Goal: Task Accomplishment & Management: Manage account settings

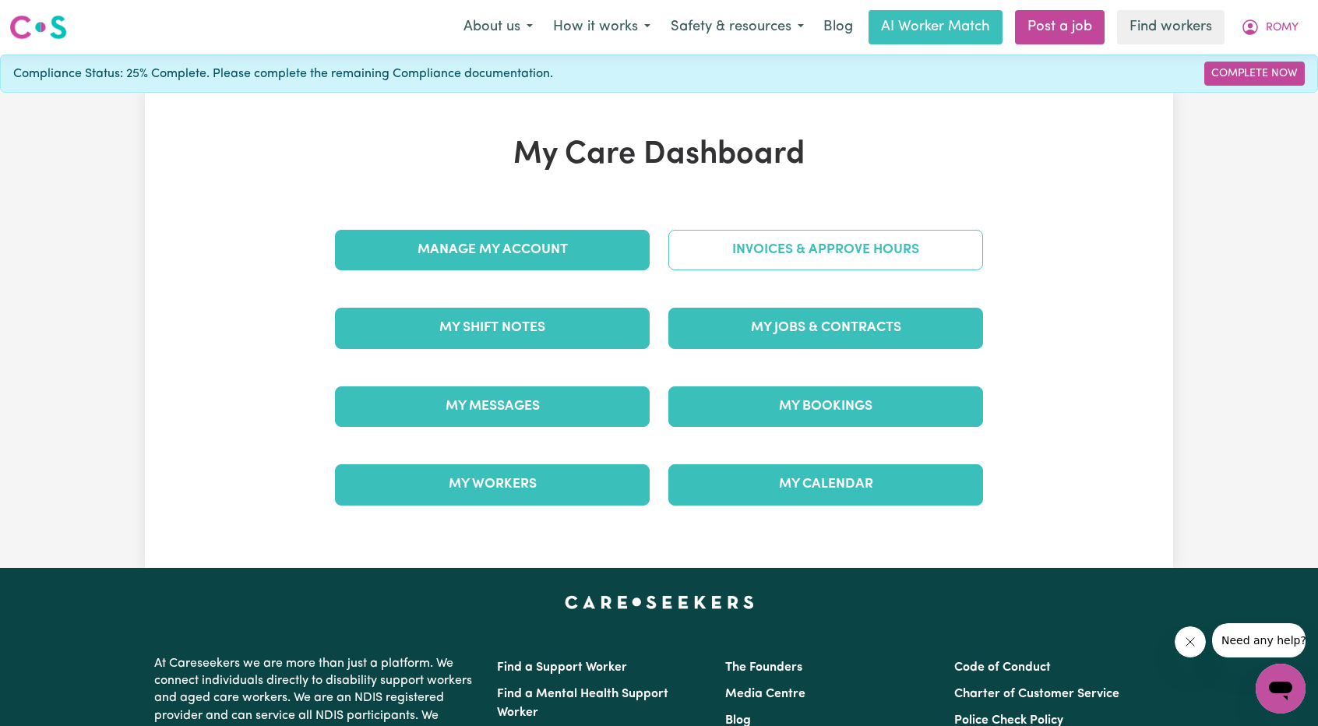
click at [790, 253] on link "Invoices & Approve Hours" at bounding box center [826, 250] width 315 height 41
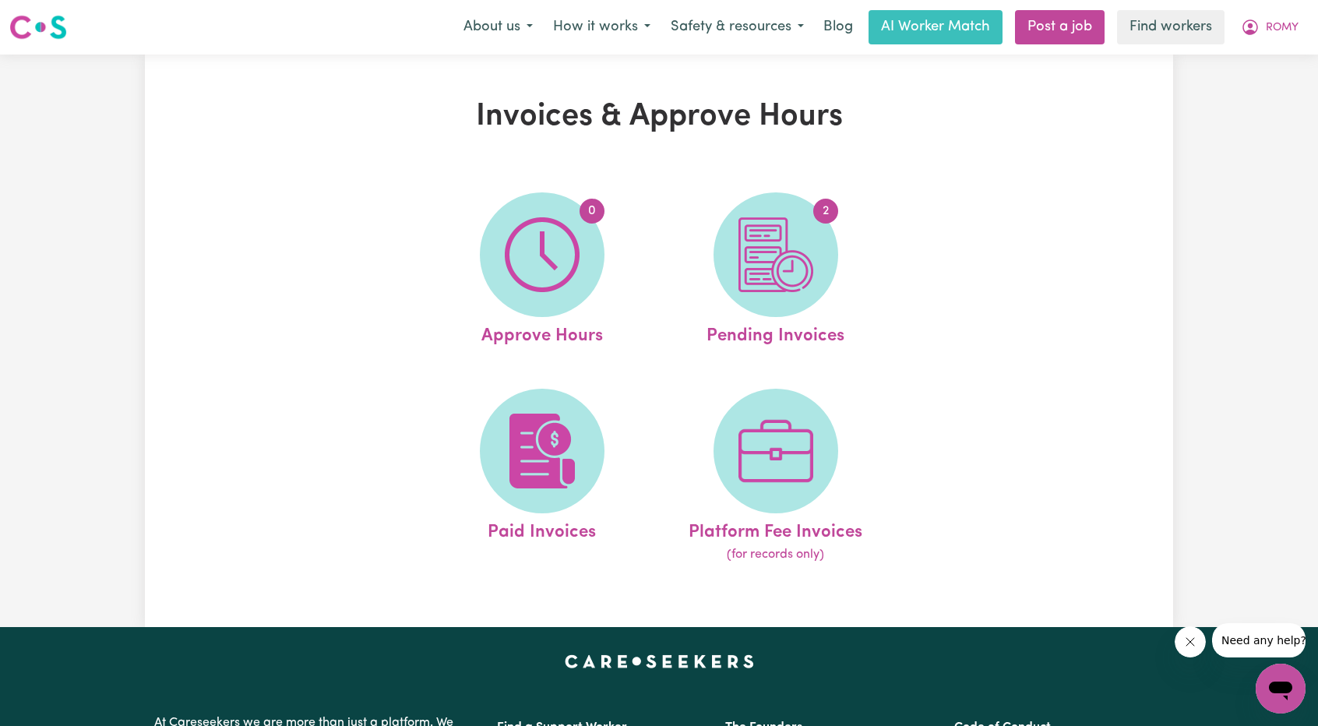
click at [790, 253] on img at bounding box center [776, 254] width 75 height 75
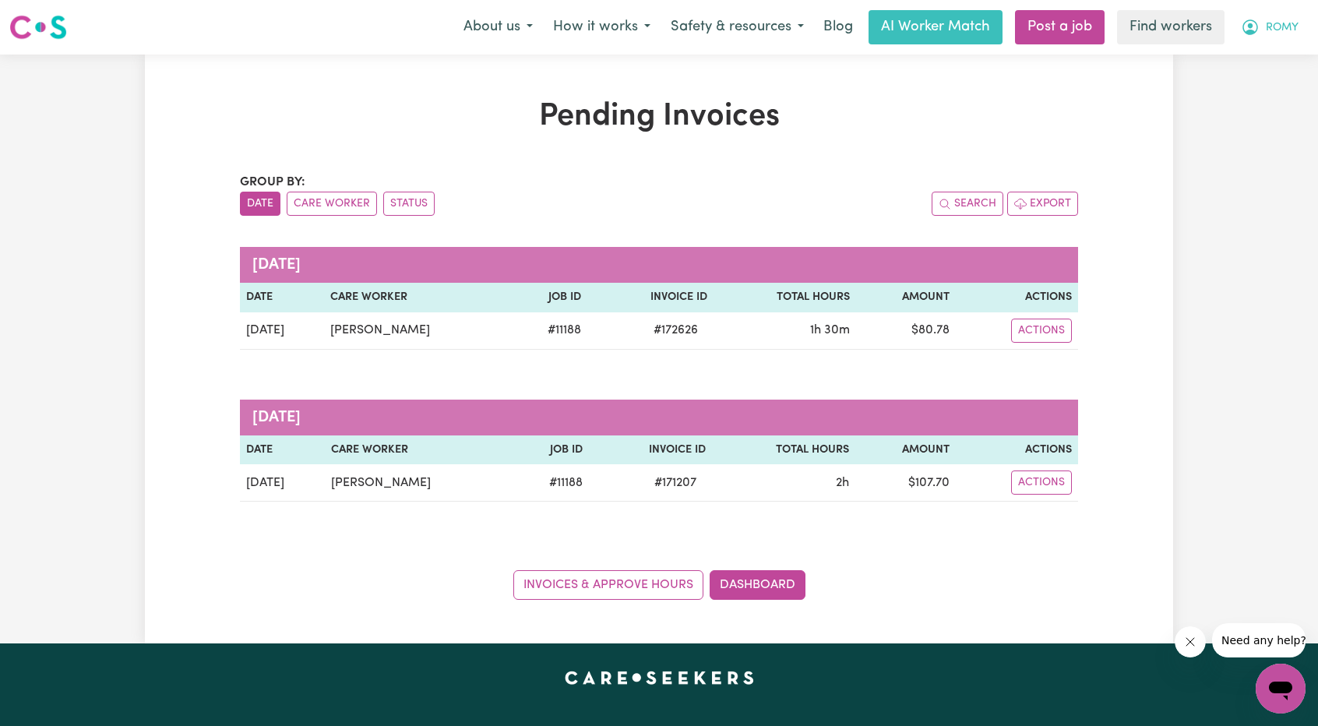
click at [1262, 15] on button "ROMY" at bounding box center [1270, 27] width 78 height 33
click at [1260, 48] on link "My Dashboard" at bounding box center [1246, 61] width 123 height 30
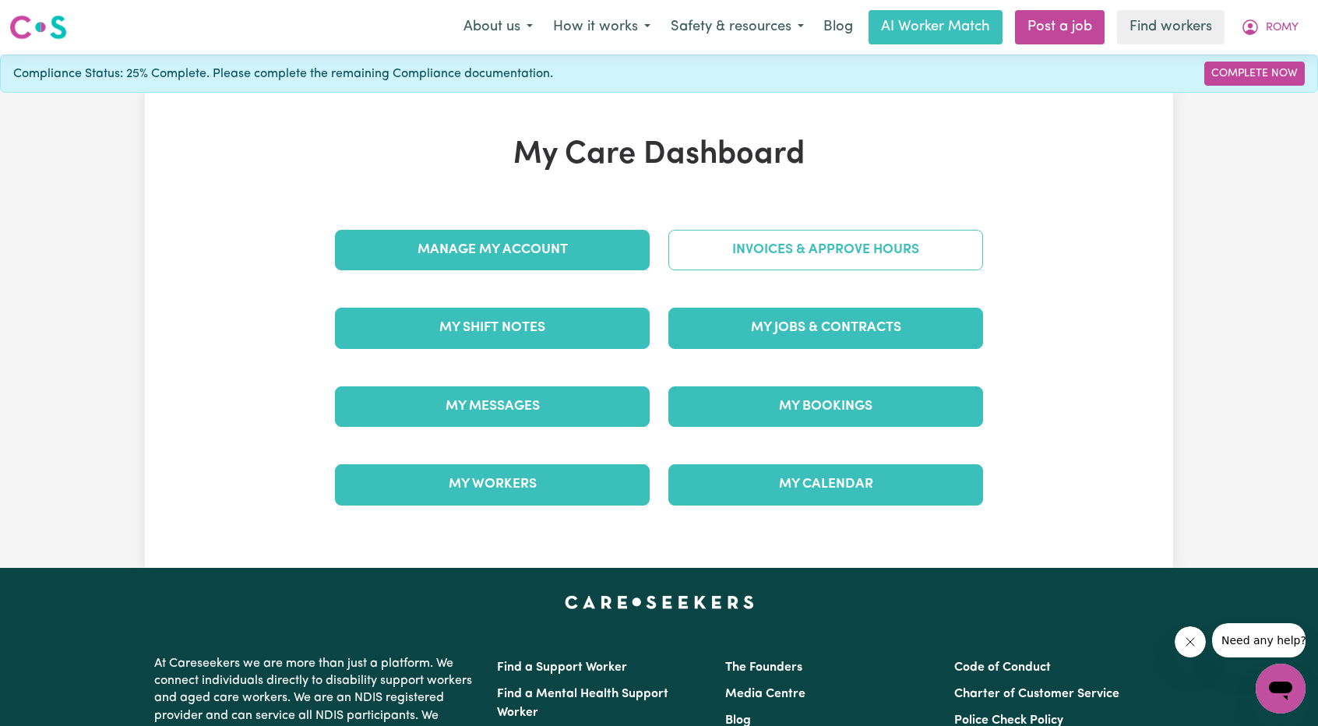
click at [902, 260] on link "Invoices & Approve Hours" at bounding box center [826, 250] width 315 height 41
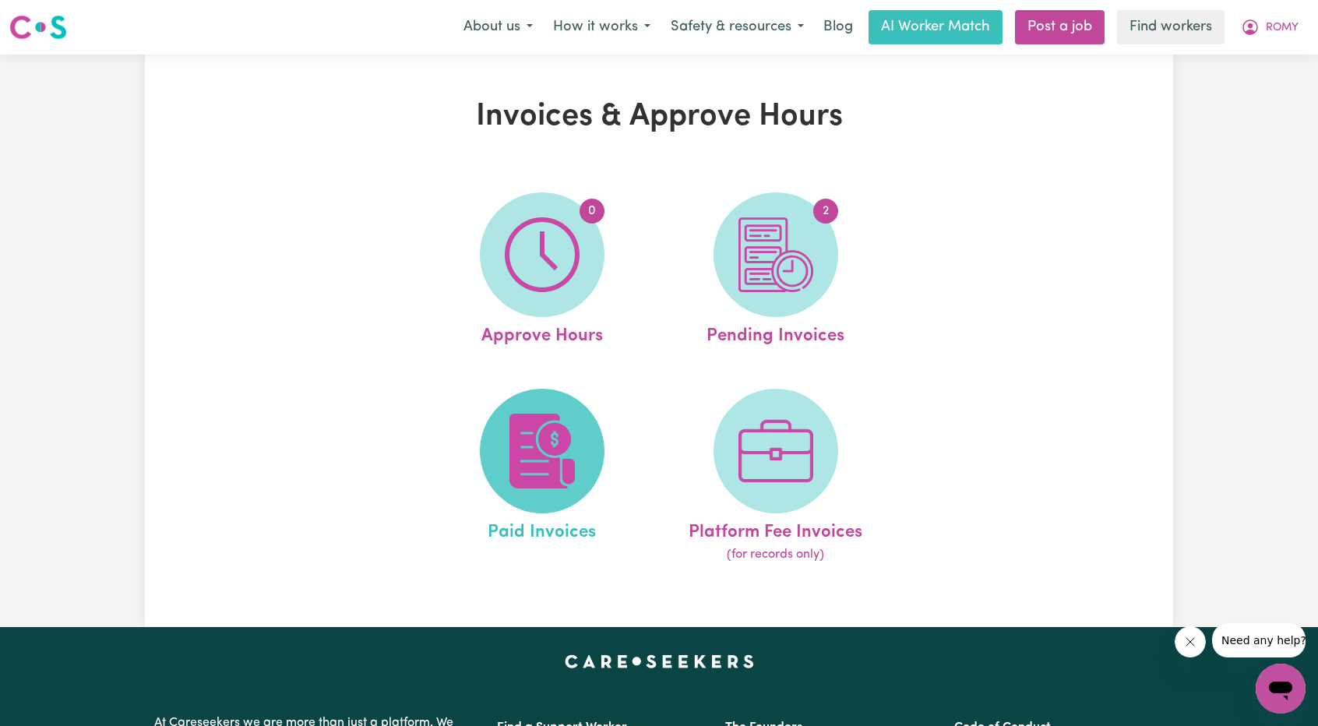
click at [503, 413] on span at bounding box center [542, 451] width 125 height 125
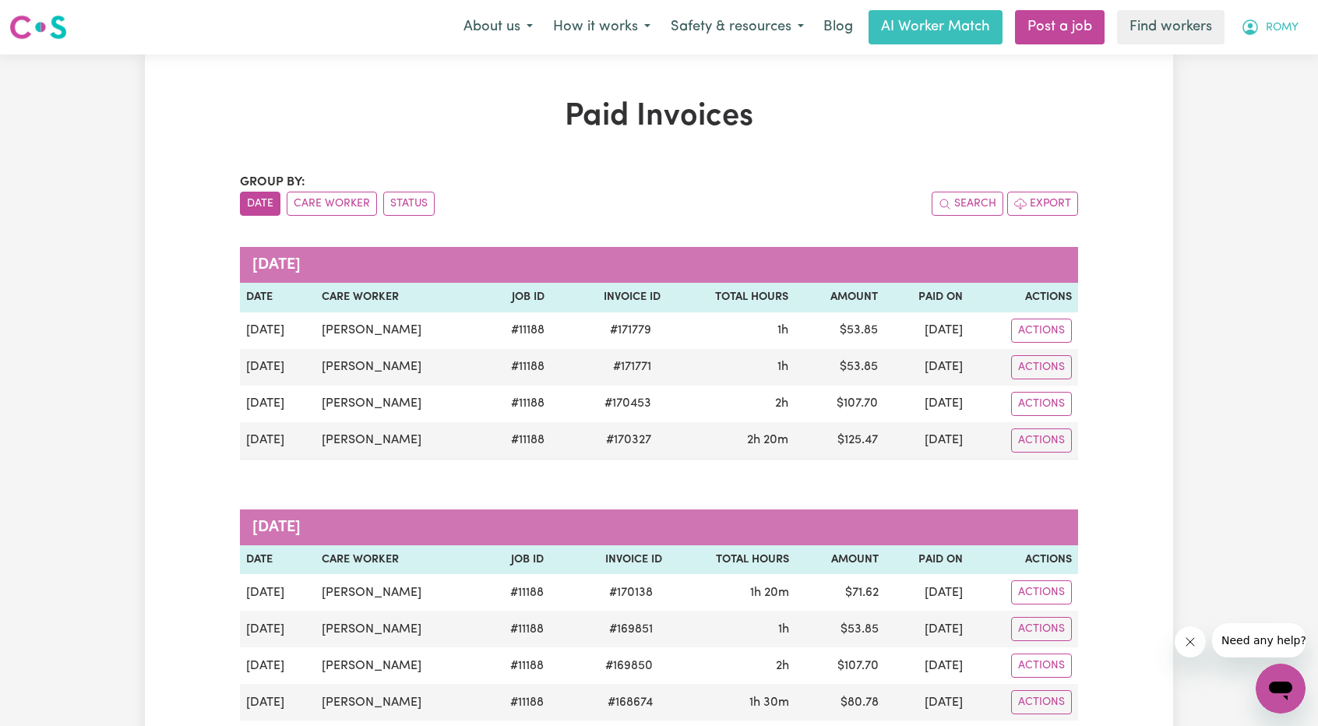
click at [1275, 35] on span "ROMY" at bounding box center [1282, 27] width 33 height 17
click at [1234, 88] on link "Logout" at bounding box center [1246, 90] width 123 height 30
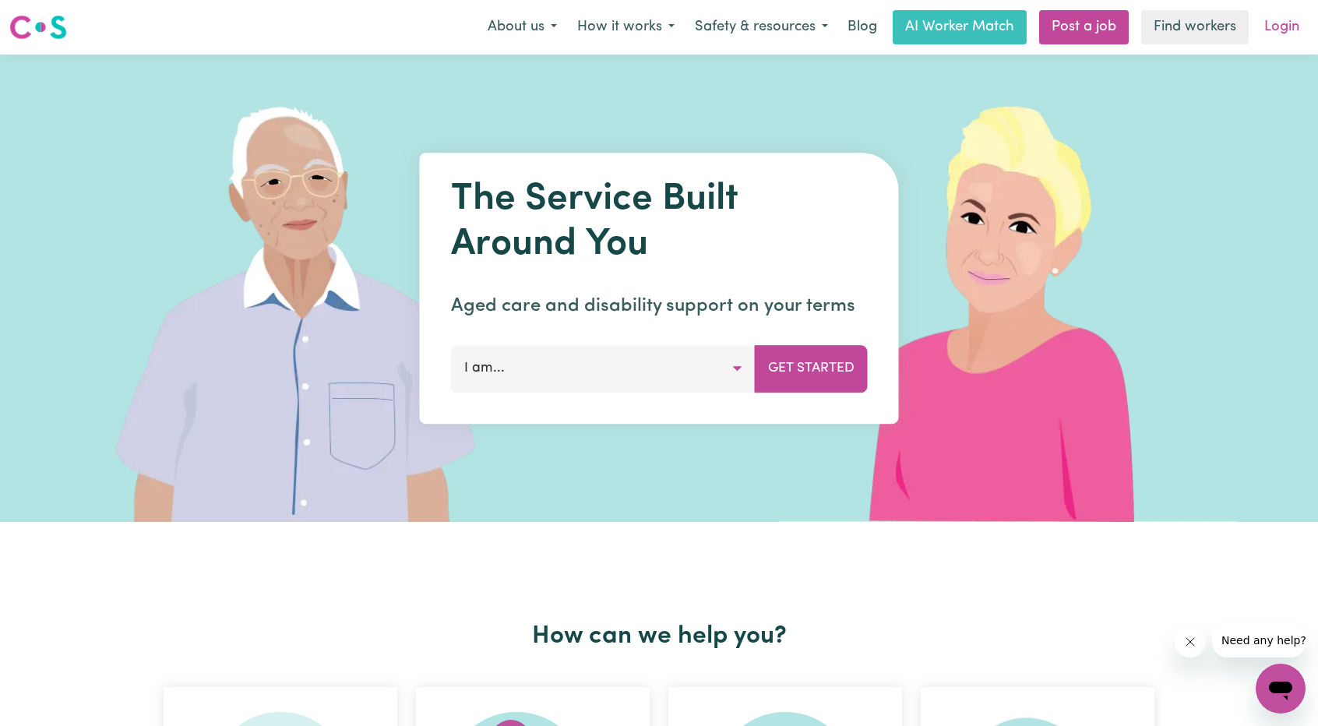
click at [1265, 35] on link "Login" at bounding box center [1282, 27] width 54 height 34
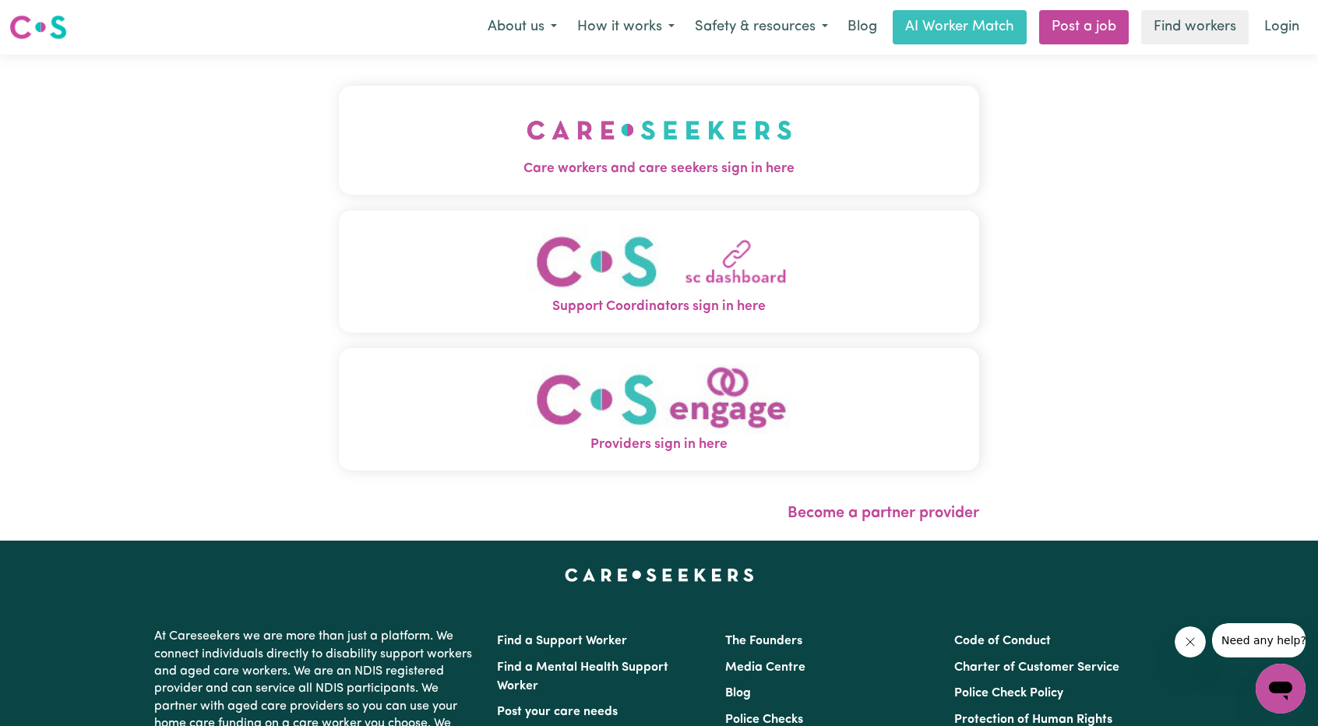
click at [769, 125] on div "Care workers and care seekers sign in here Support Coordinators sign in here Pr…" at bounding box center [659, 298] width 659 height 486
click at [740, 139] on img "Care workers and care seekers sign in here" at bounding box center [660, 130] width 266 height 58
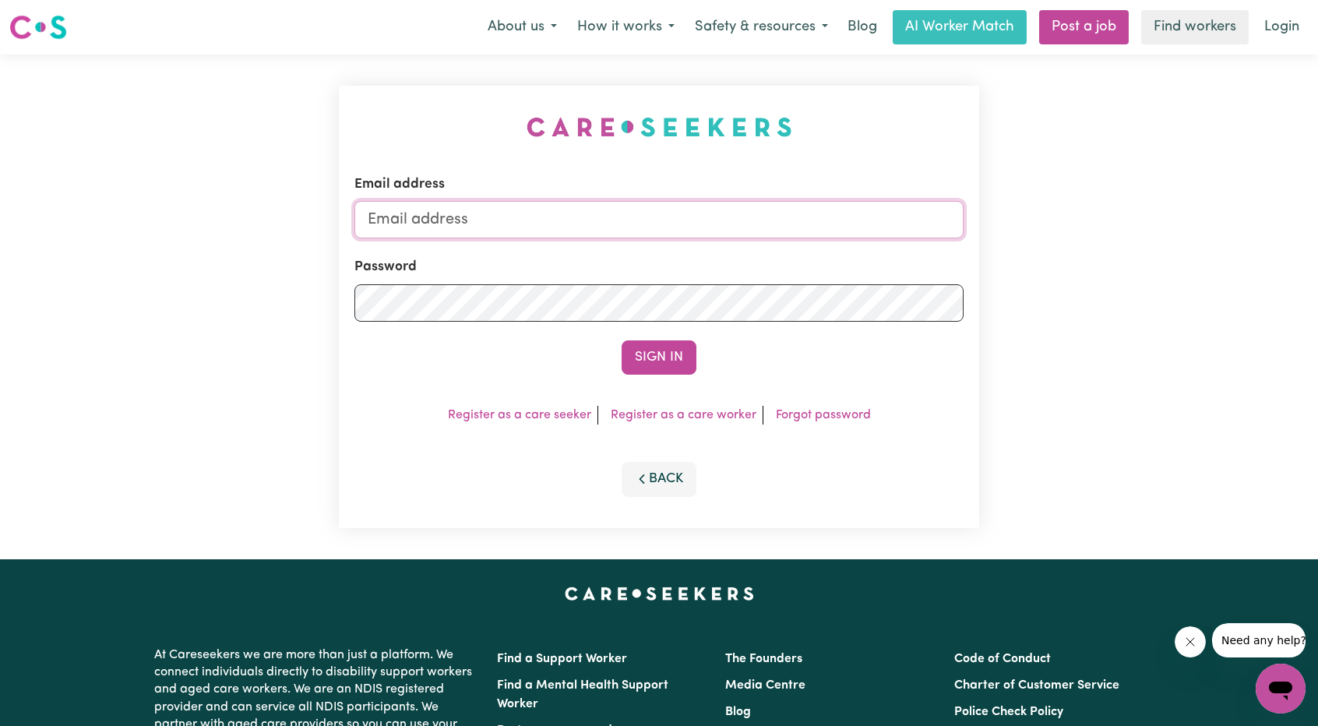
click at [725, 219] on input "Email address" at bounding box center [659, 219] width 609 height 37
drag, startPoint x: 448, startPoint y: 217, endPoint x: 841, endPoint y: 263, distance: 396.1
click at [855, 252] on form "Email address [EMAIL_ADDRESS][PERSON_NAME][DOMAIN_NAME] Password Sign In" at bounding box center [659, 275] width 609 height 200
type input "[EMAIL_ADDRESS][DOMAIN_NAME]"
click at [695, 364] on button "Sign In" at bounding box center [659, 357] width 75 height 34
